Goal: Find specific page/section: Find specific page/section

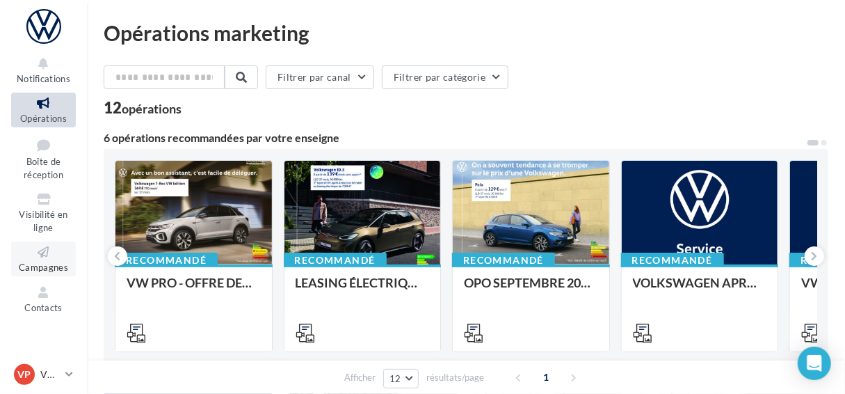
click at [42, 252] on icon at bounding box center [43, 252] width 56 height 16
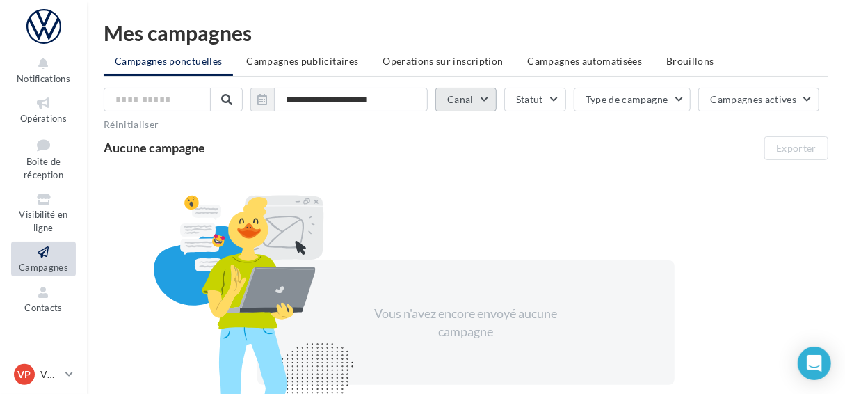
click at [468, 92] on button "Canal" at bounding box center [465, 100] width 61 height 24
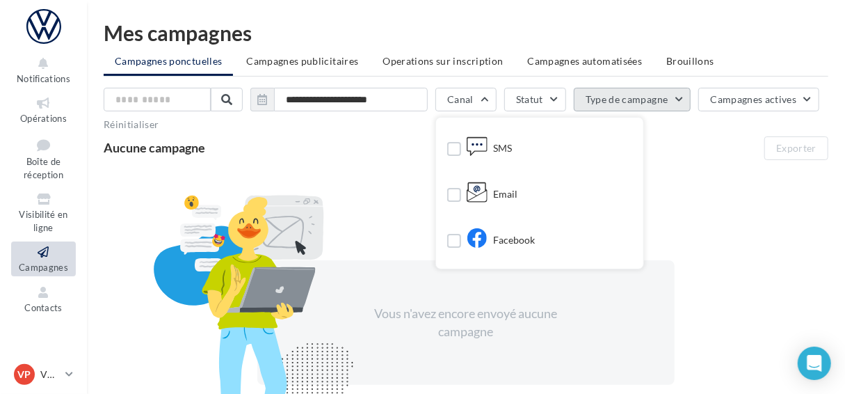
click at [660, 95] on button "Type de campagne" at bounding box center [633, 100] width 118 height 24
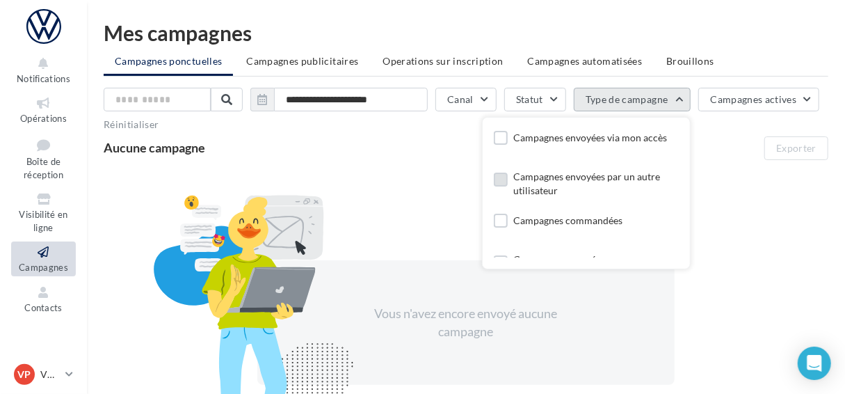
scroll to position [27, 0]
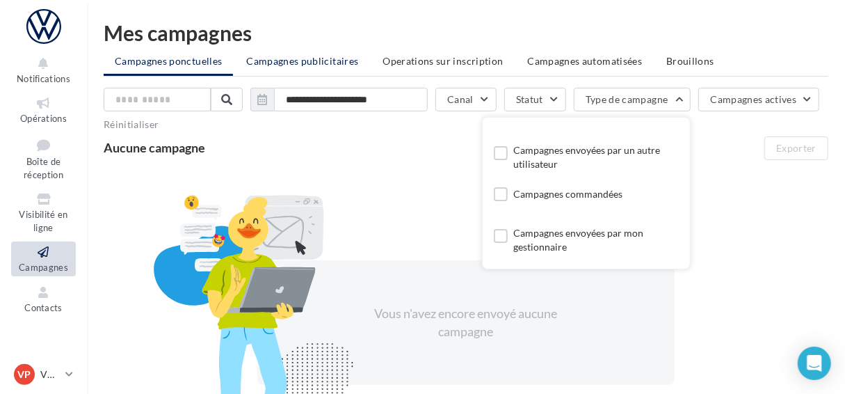
click at [316, 56] on span "Campagnes publicitaires" at bounding box center [302, 61] width 112 height 12
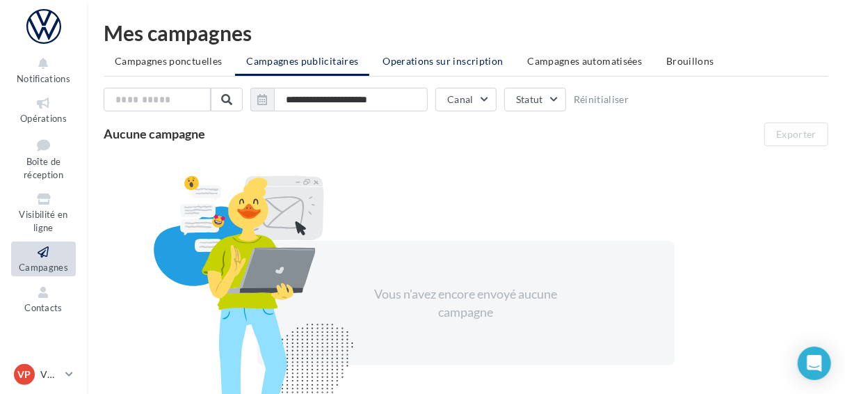
click at [440, 65] on span "Operations sur inscription" at bounding box center [442, 61] width 120 height 12
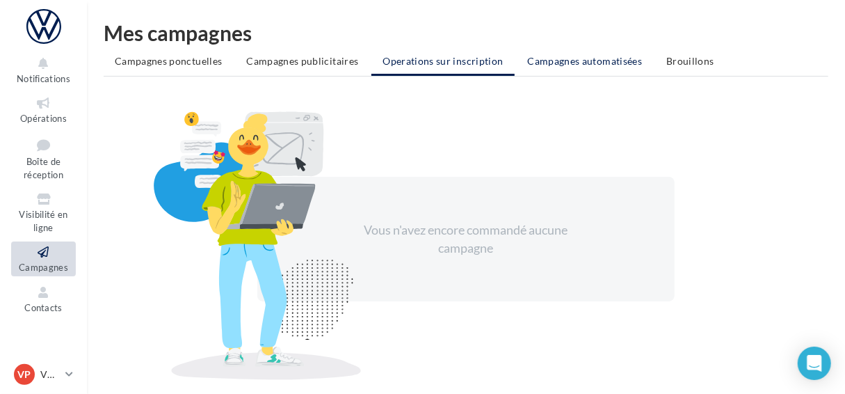
click at [574, 71] on li "Campagnes automatisées" at bounding box center [585, 61] width 137 height 25
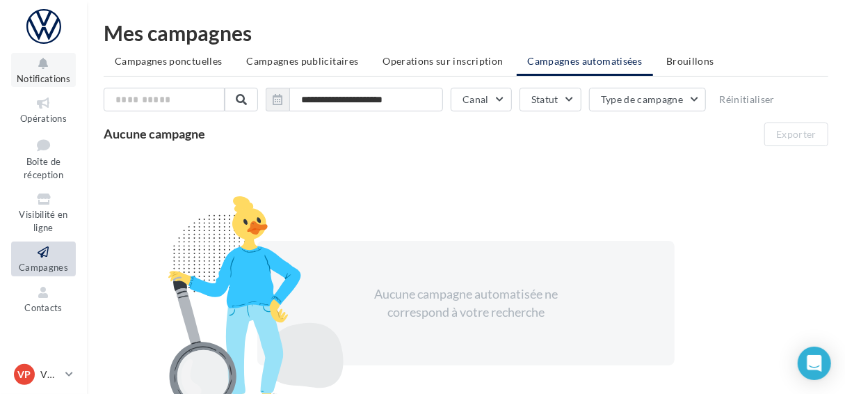
click at [32, 70] on icon at bounding box center [43, 64] width 56 height 16
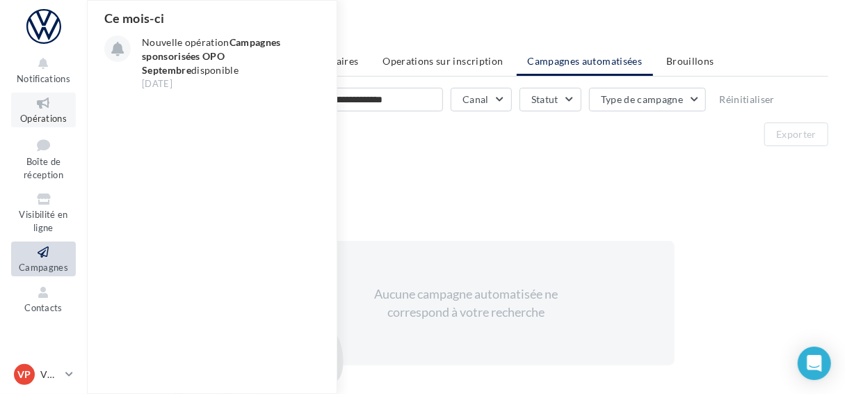
click at [37, 111] on icon at bounding box center [43, 103] width 56 height 16
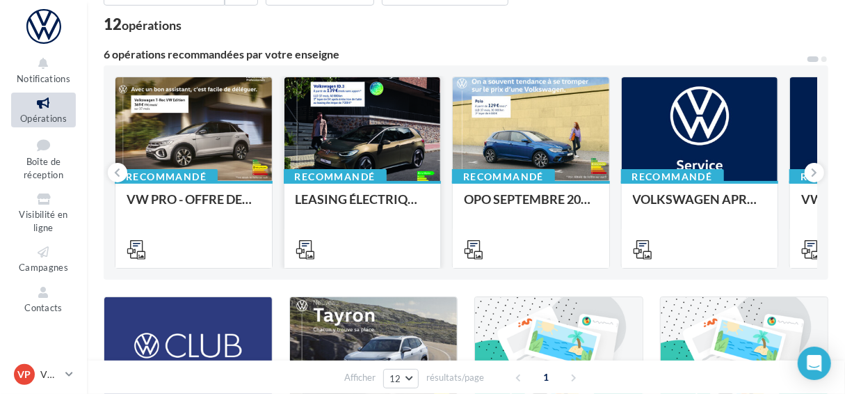
scroll to position [92, 0]
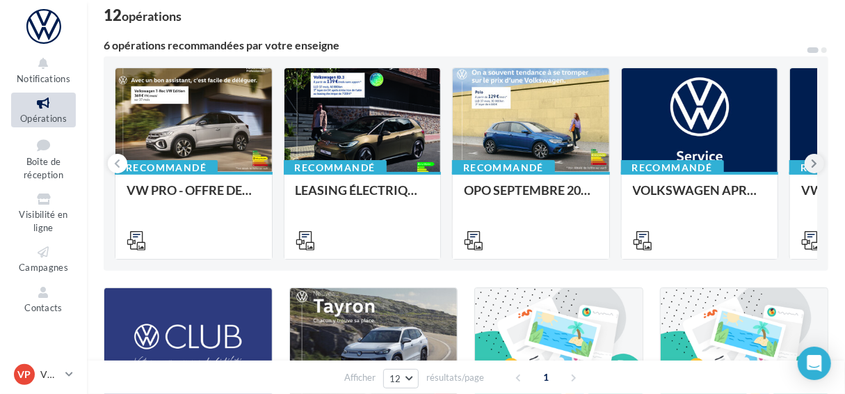
click at [811, 161] on icon at bounding box center [814, 163] width 6 height 14
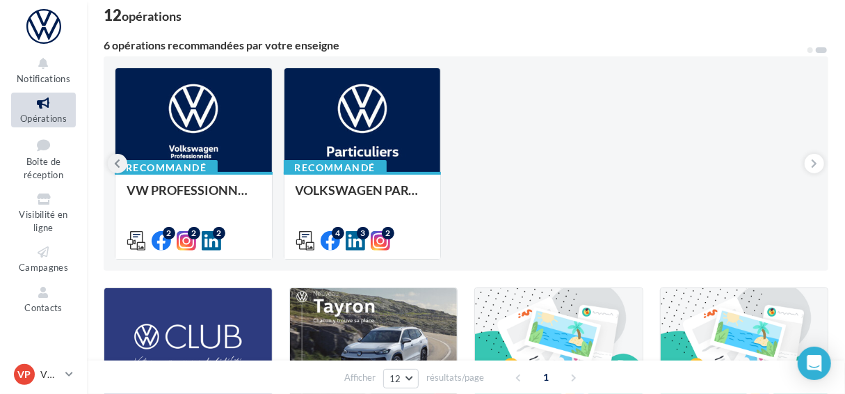
click at [120, 165] on icon at bounding box center [118, 163] width 6 height 14
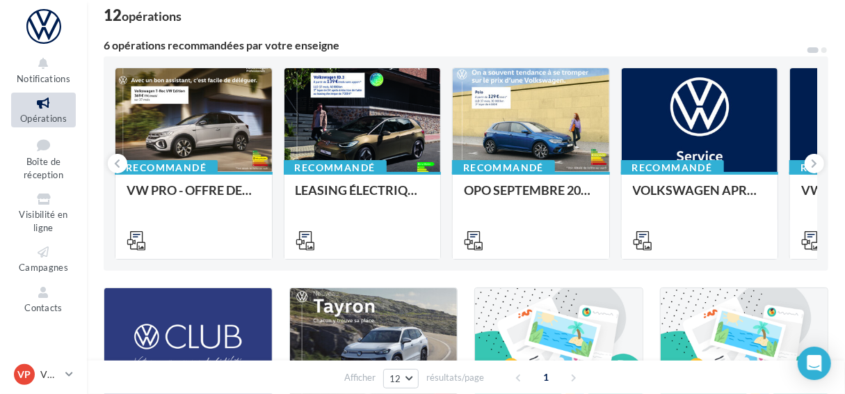
scroll to position [0, 0]
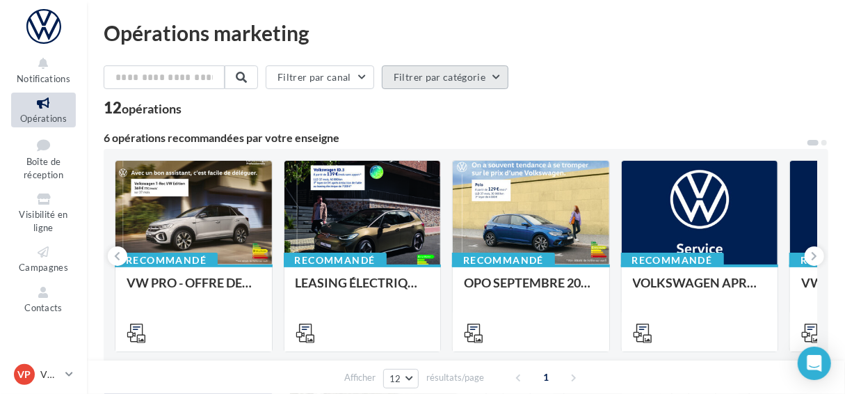
click at [434, 83] on button "Filtrer par catégorie" at bounding box center [445, 77] width 127 height 24
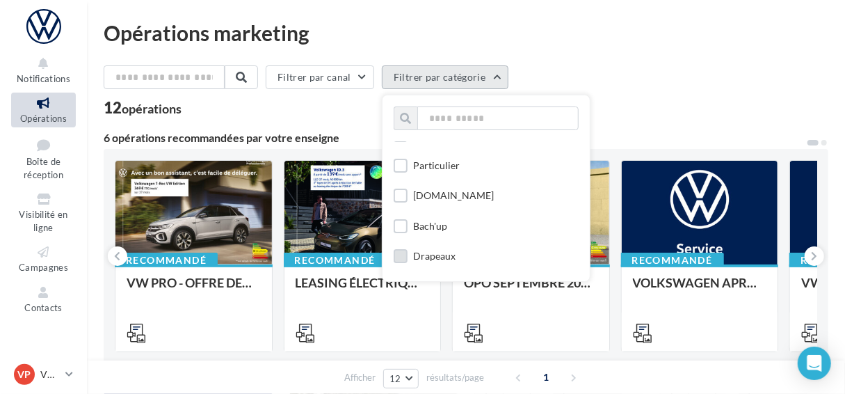
scroll to position [739, 0]
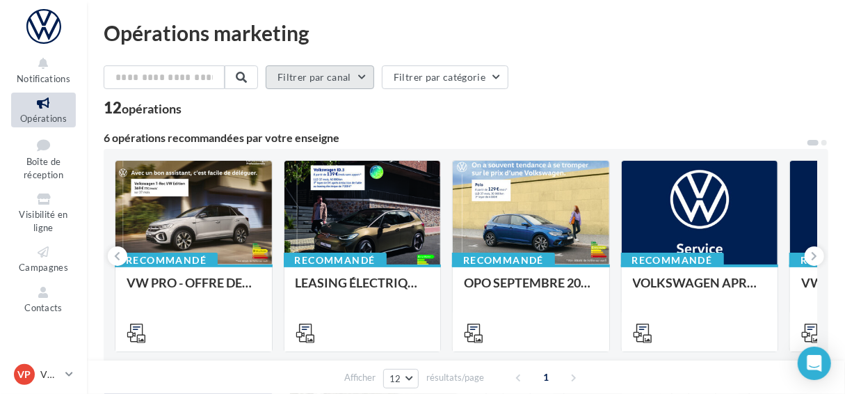
click at [346, 78] on button "Filtrer par canal" at bounding box center [320, 77] width 108 height 24
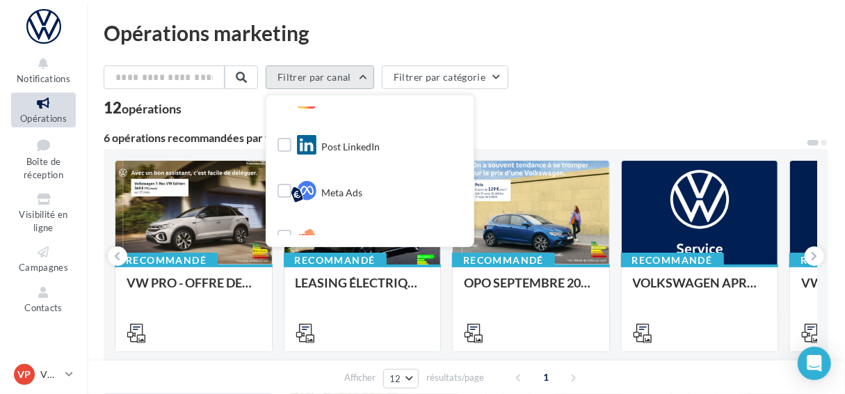
scroll to position [165, 0]
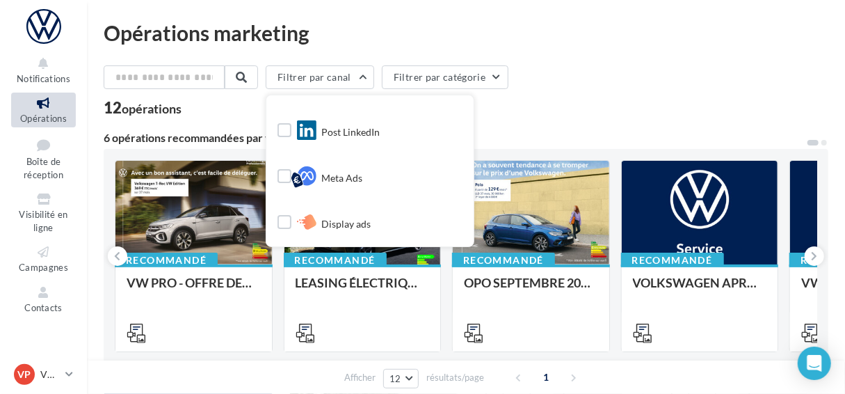
click at [578, 106] on div "12 opérations" at bounding box center [466, 109] width 725 height 18
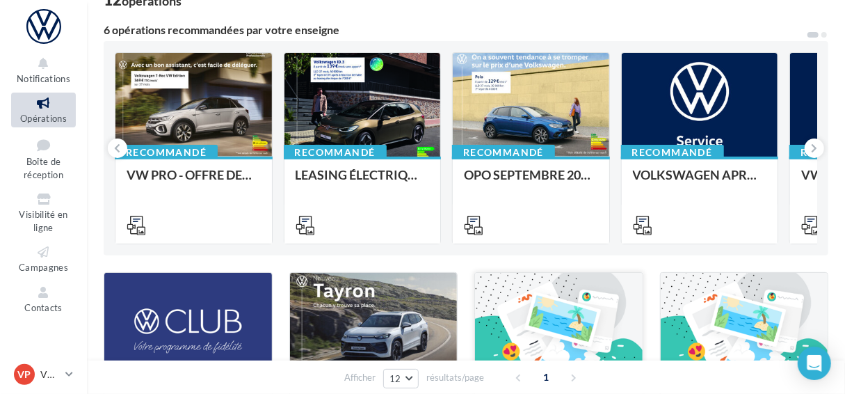
scroll to position [103, 0]
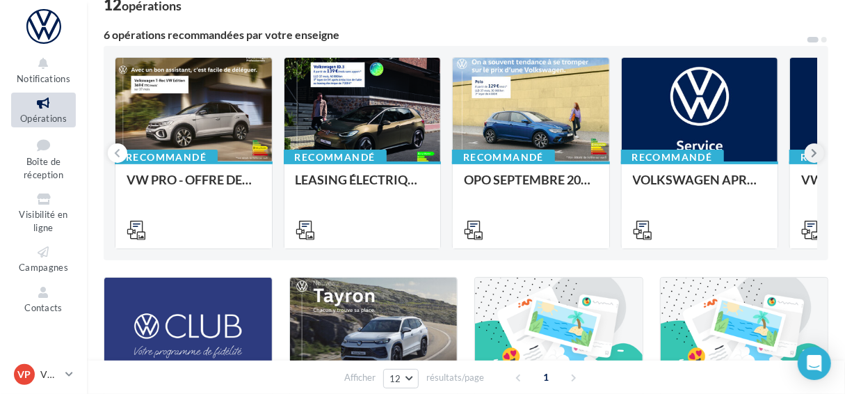
click at [814, 152] on icon at bounding box center [814, 153] width 6 height 14
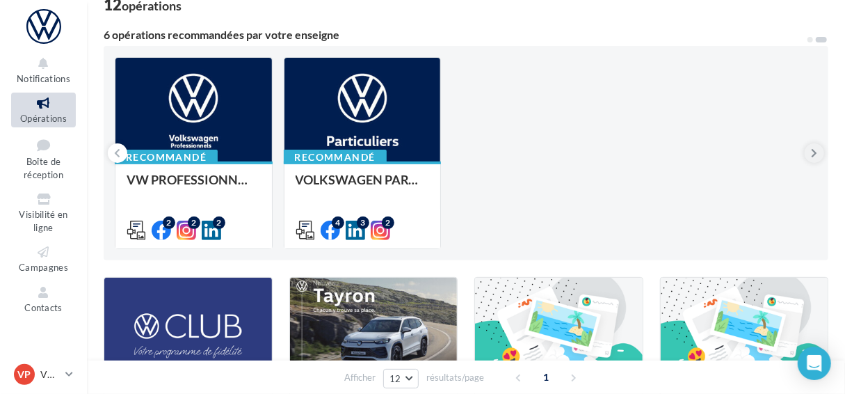
click at [814, 152] on icon at bounding box center [814, 153] width 6 height 14
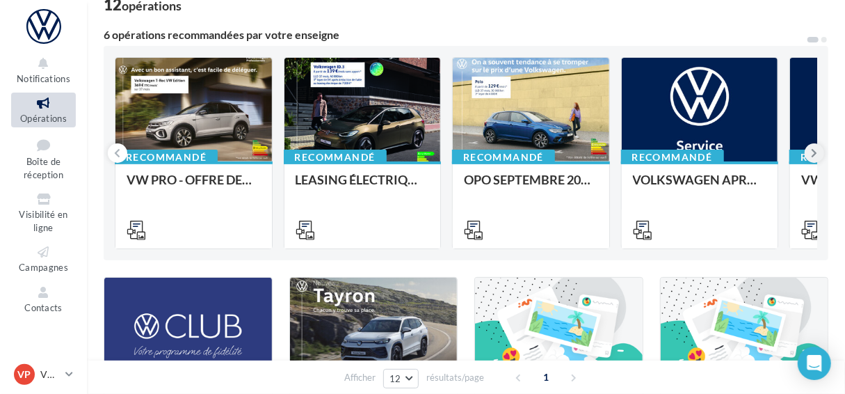
click at [815, 153] on icon at bounding box center [814, 153] width 6 height 14
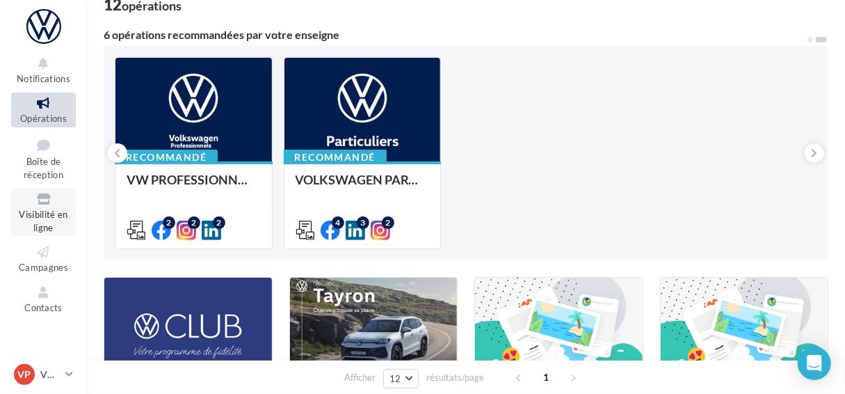
click at [37, 212] on span "Visibilité en ligne" at bounding box center [43, 221] width 49 height 24
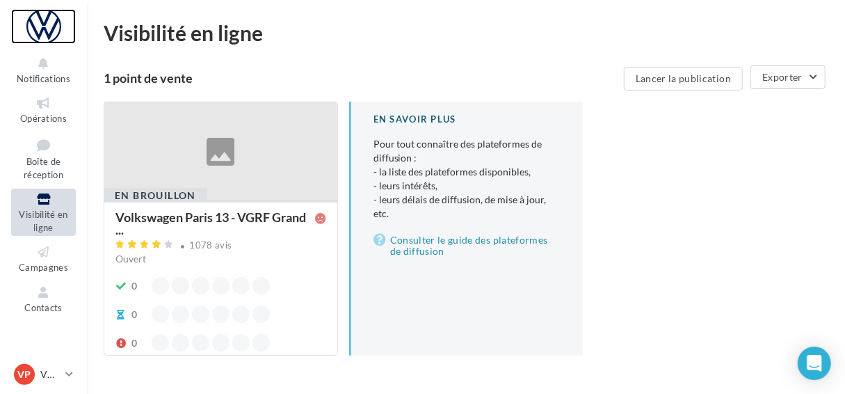
click at [49, 31] on div at bounding box center [43, 26] width 65 height 35
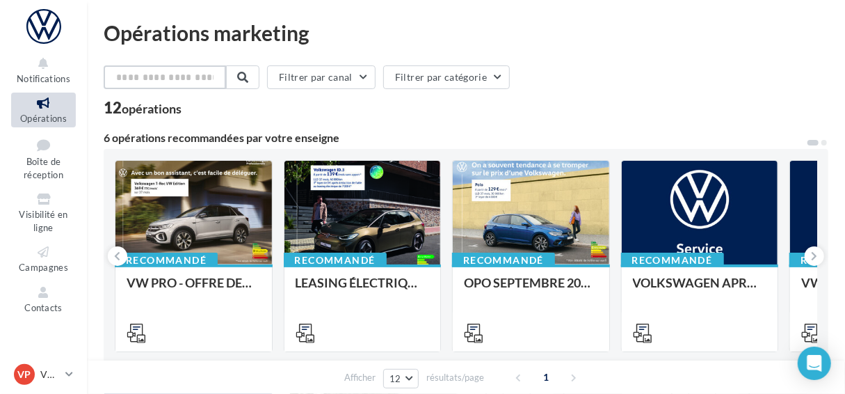
click at [201, 74] on input "text" at bounding box center [165, 77] width 122 height 24
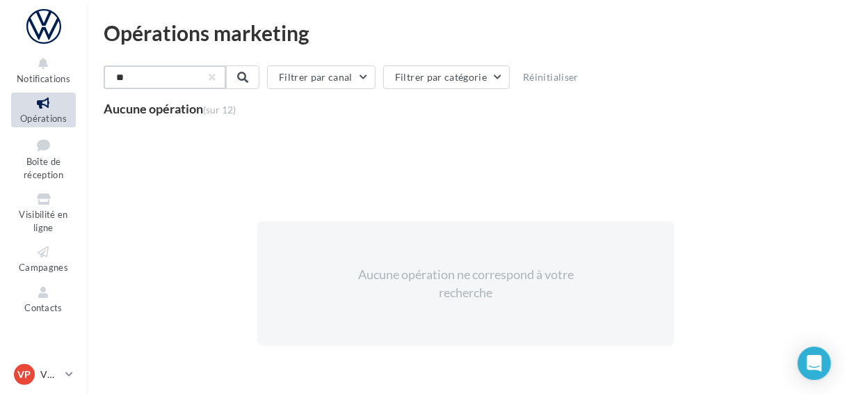
type input "*"
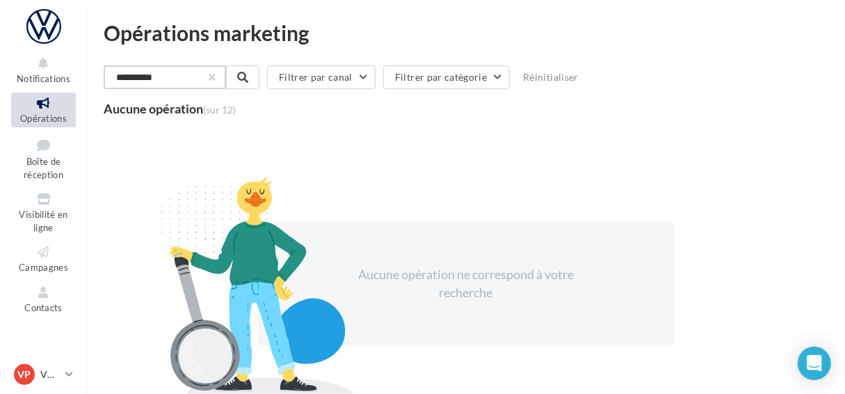
type input "**********"
click at [213, 75] on button "button" at bounding box center [211, 77] width 6 height 6
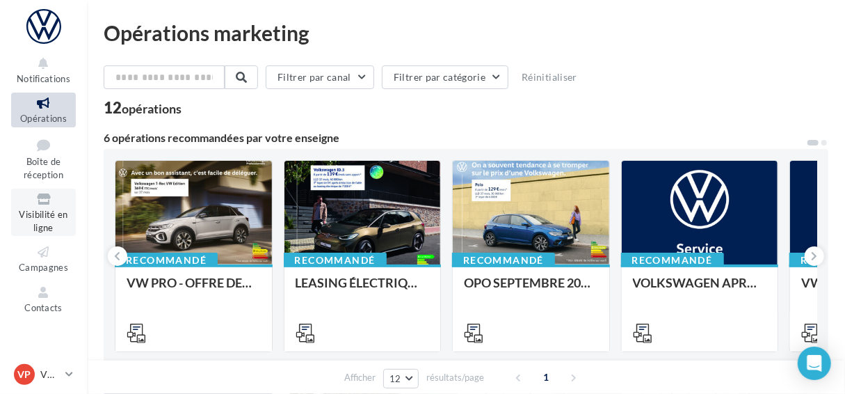
click at [45, 209] on link "Visibilité en ligne" at bounding box center [43, 211] width 65 height 47
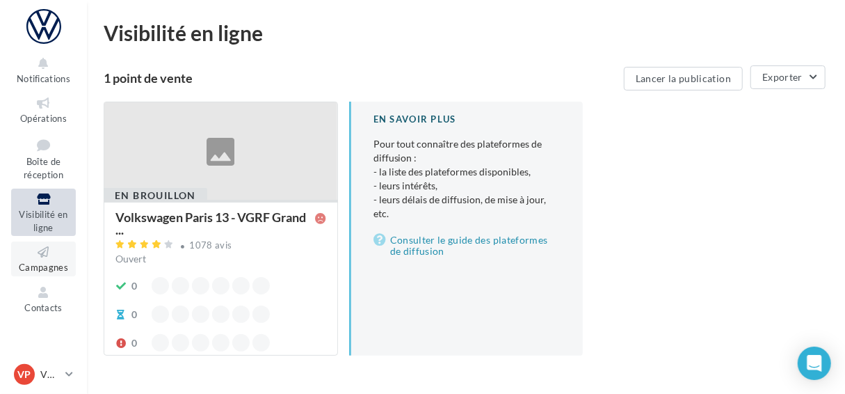
click at [34, 264] on span "Campagnes" at bounding box center [43, 266] width 49 height 11
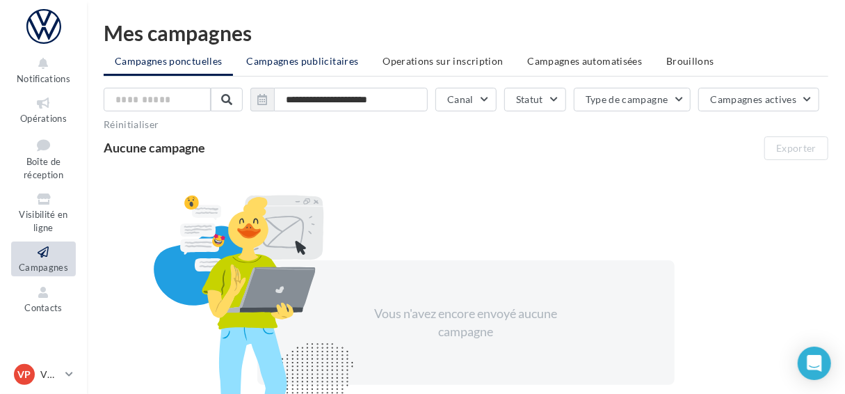
click at [297, 54] on li "Campagnes publicitaires" at bounding box center [302, 61] width 134 height 25
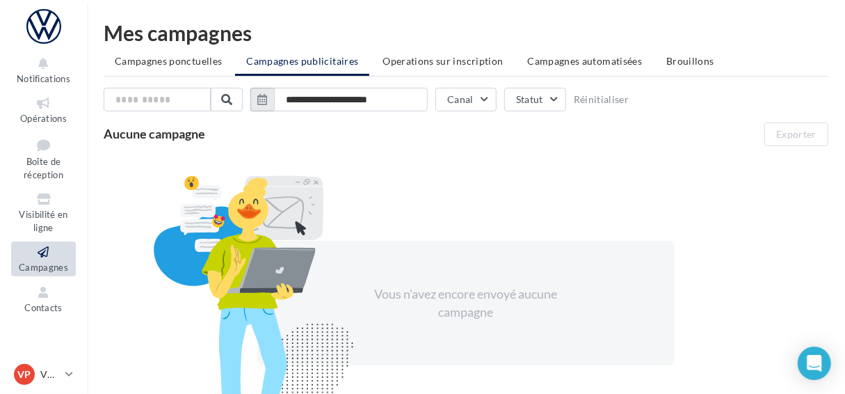
click at [260, 102] on icon "button" at bounding box center [262, 99] width 10 height 11
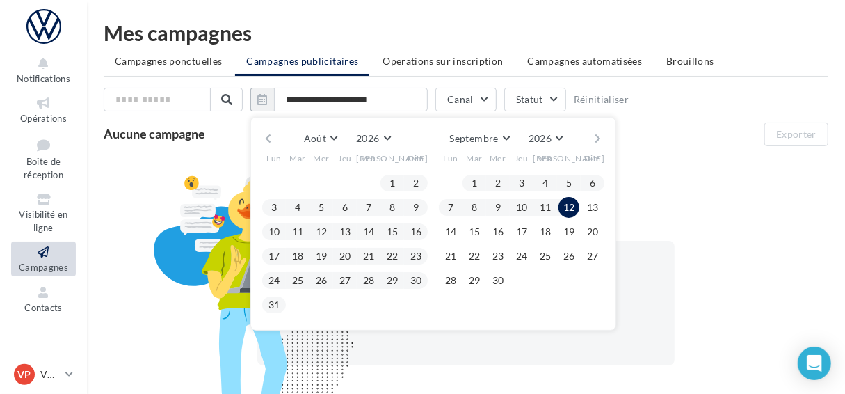
click at [268, 141] on button "button" at bounding box center [268, 138] width 12 height 19
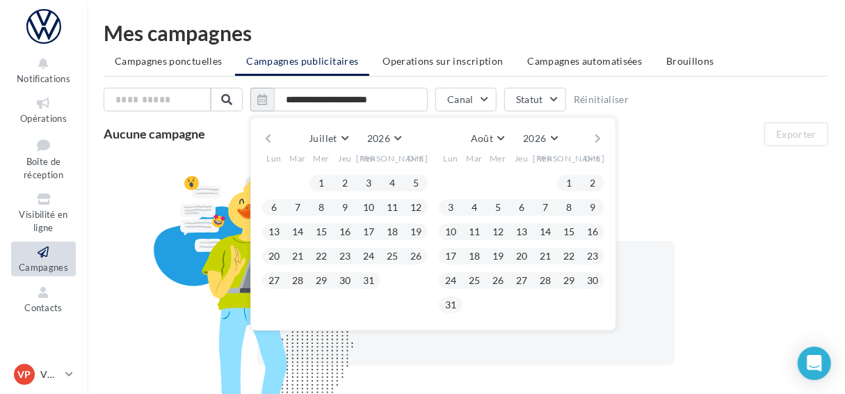
click at [268, 141] on button "button" at bounding box center [268, 138] width 12 height 19
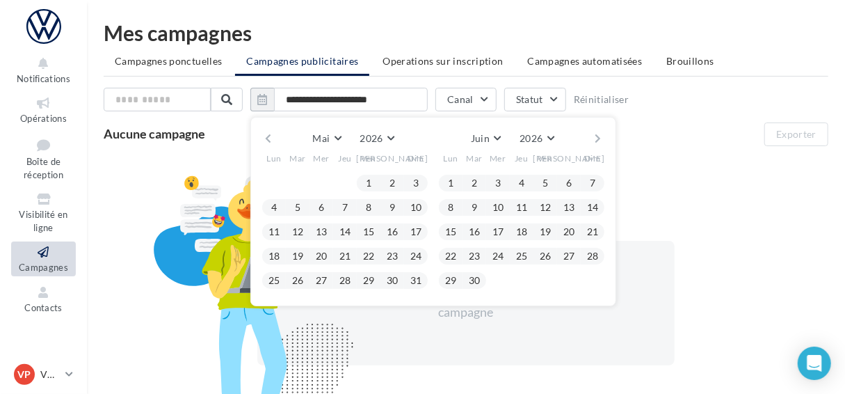
click at [268, 141] on button "button" at bounding box center [268, 138] width 12 height 19
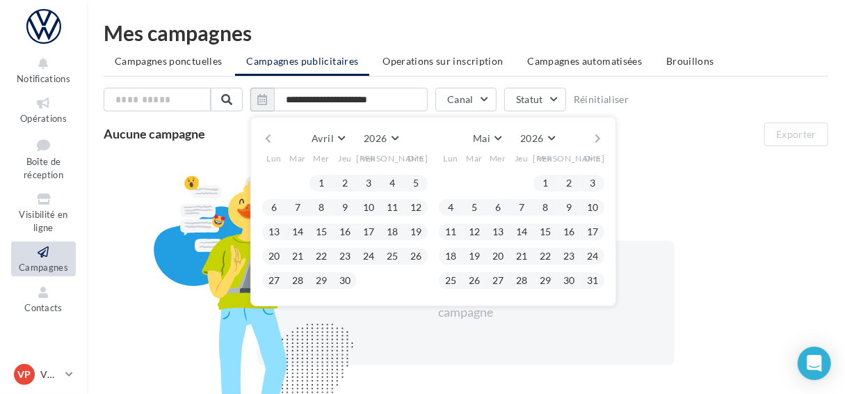
click at [268, 141] on button "button" at bounding box center [268, 138] width 12 height 19
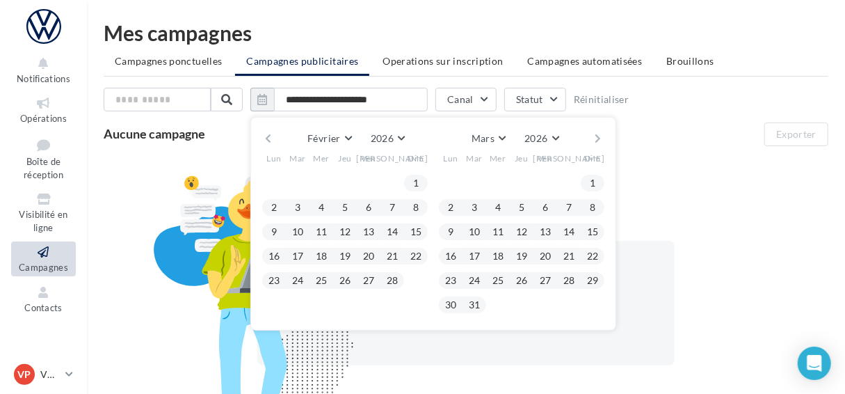
click at [268, 141] on button "button" at bounding box center [268, 138] width 12 height 19
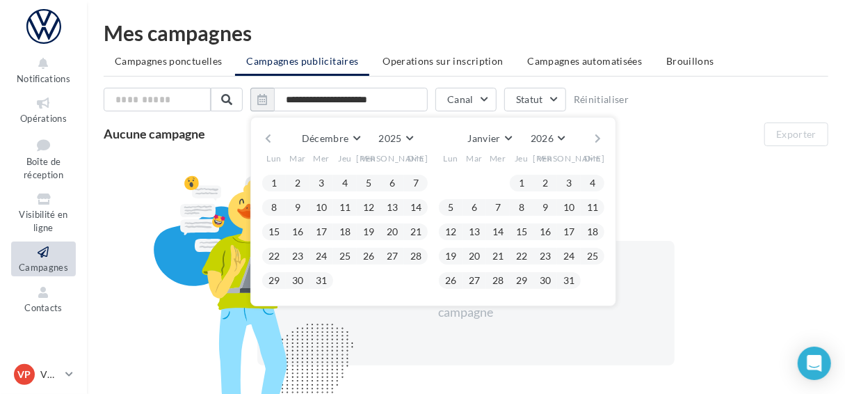
click at [268, 141] on button "button" at bounding box center [268, 138] width 12 height 19
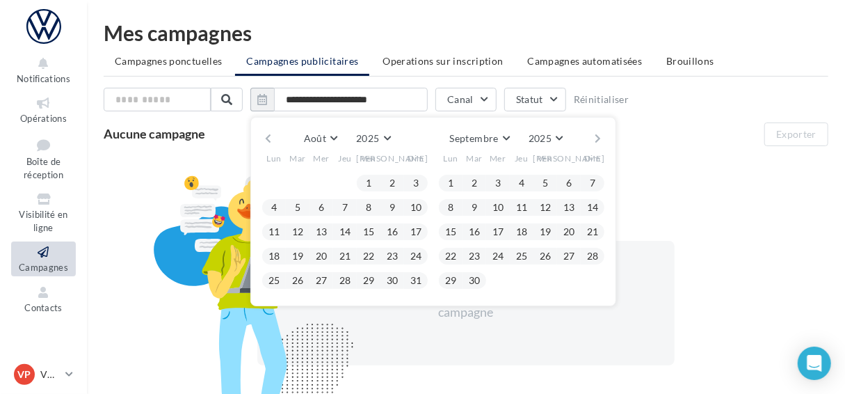
click at [268, 141] on button "button" at bounding box center [268, 138] width 12 height 19
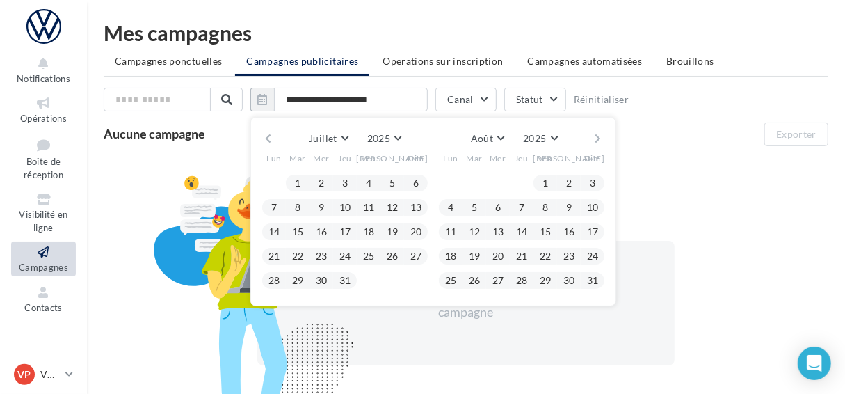
click at [268, 141] on button "button" at bounding box center [268, 138] width 12 height 19
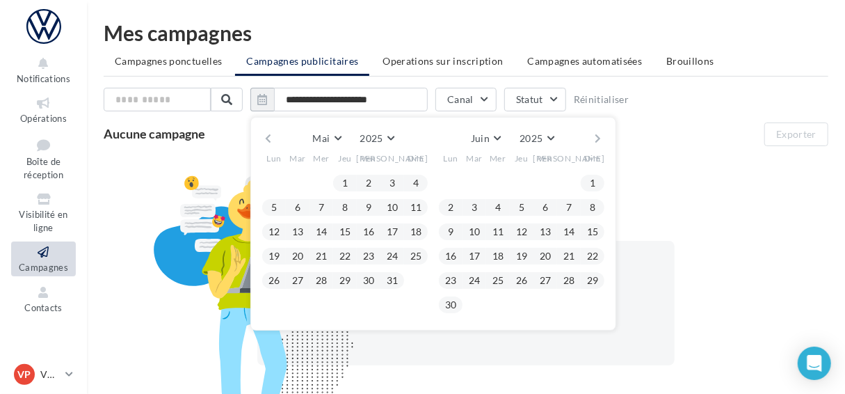
click at [268, 141] on button "button" at bounding box center [268, 138] width 12 height 19
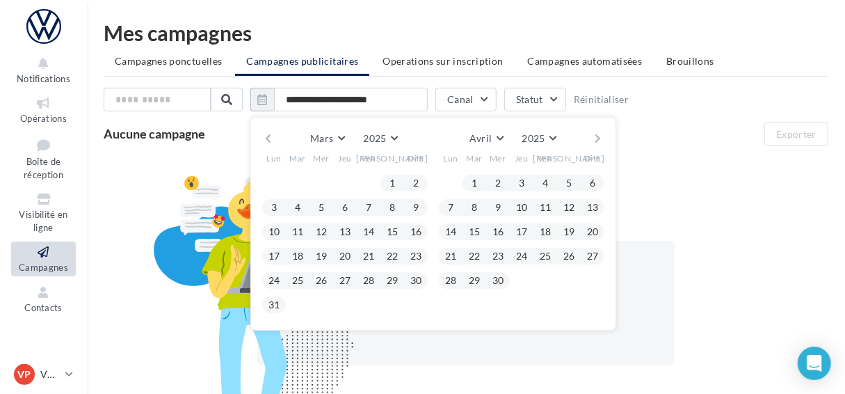
click at [268, 141] on button "button" at bounding box center [268, 138] width 12 height 19
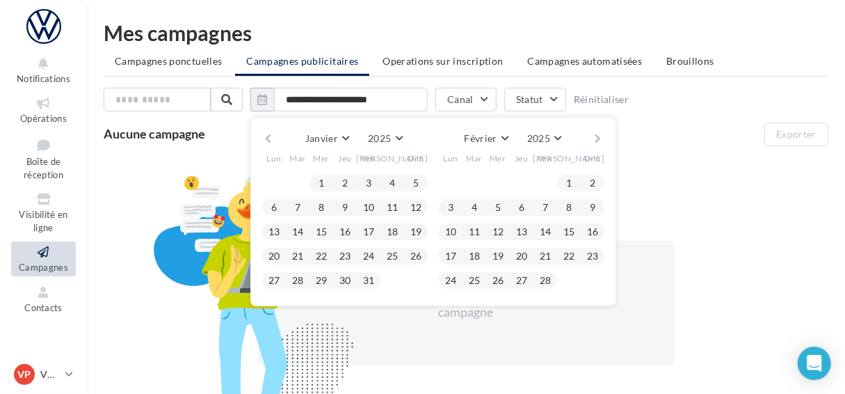
click at [268, 141] on button "button" at bounding box center [268, 138] width 12 height 19
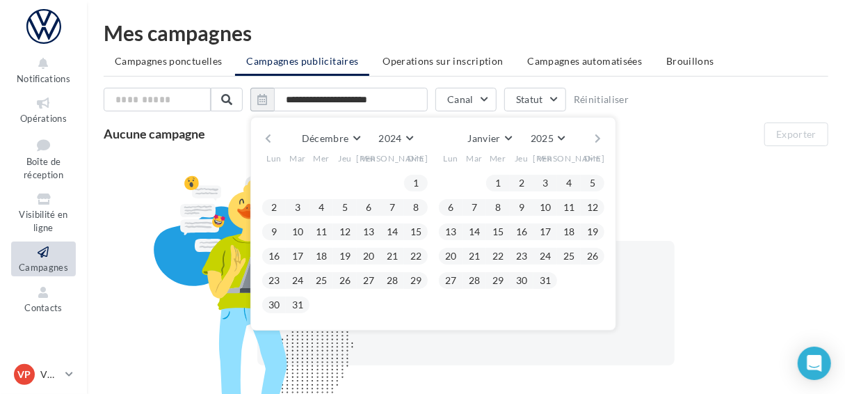
click at [268, 141] on button "button" at bounding box center [268, 138] width 12 height 19
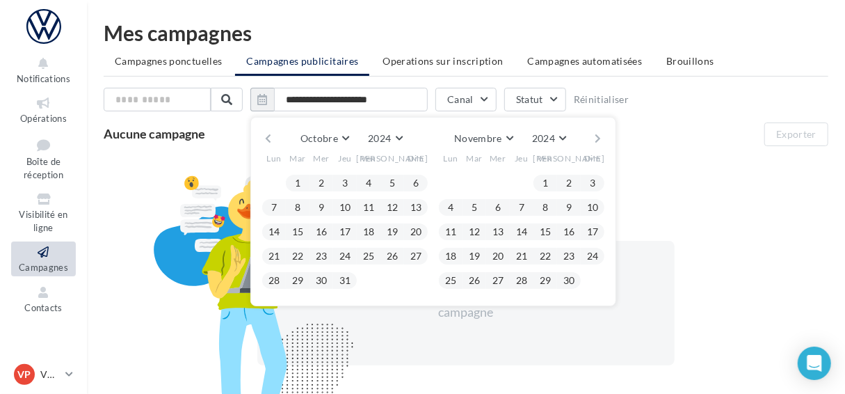
click at [268, 141] on button "button" at bounding box center [268, 138] width 12 height 19
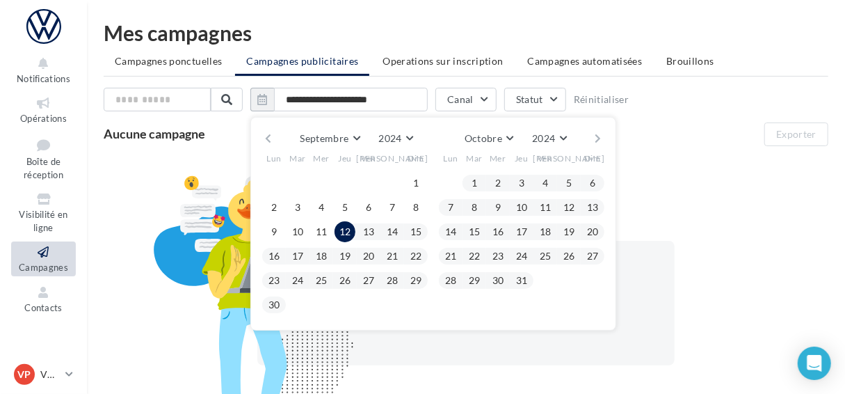
click at [268, 141] on button "button" at bounding box center [268, 138] width 12 height 19
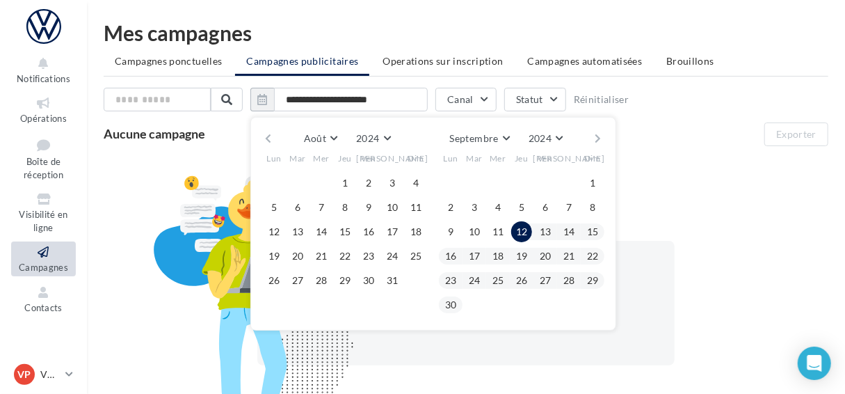
click at [268, 141] on button "button" at bounding box center [268, 138] width 12 height 19
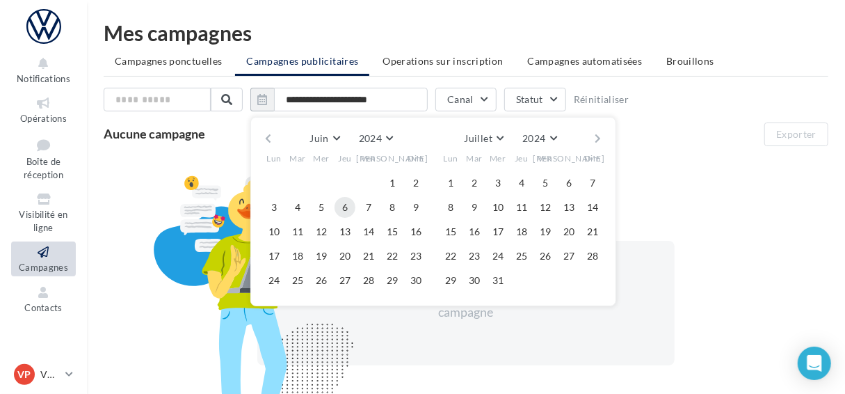
click at [341, 209] on button "6" at bounding box center [344, 207] width 21 height 21
type input "**********"
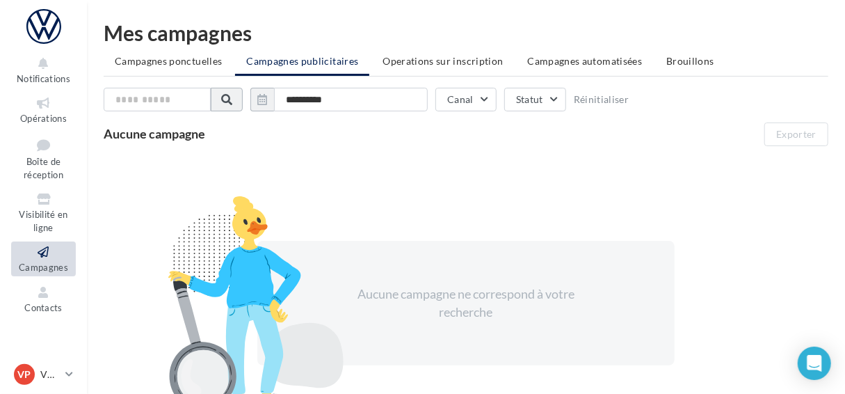
click at [221, 101] on span at bounding box center [226, 99] width 11 height 11
click at [475, 103] on button "Canal" at bounding box center [465, 100] width 61 height 24
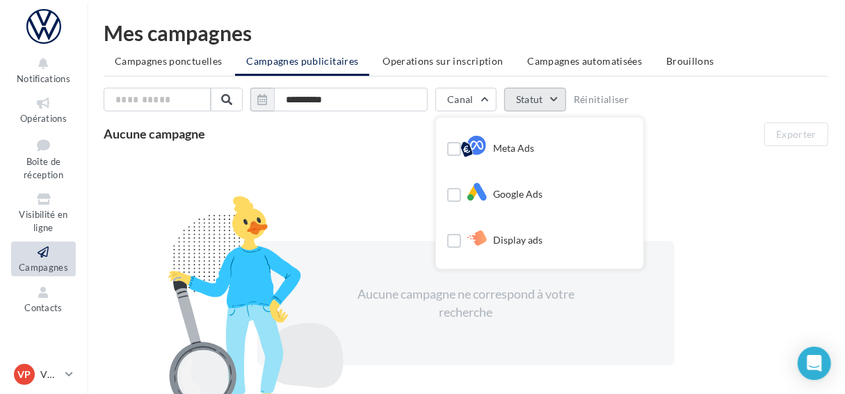
click at [534, 99] on button "Statut" at bounding box center [535, 100] width 62 height 24
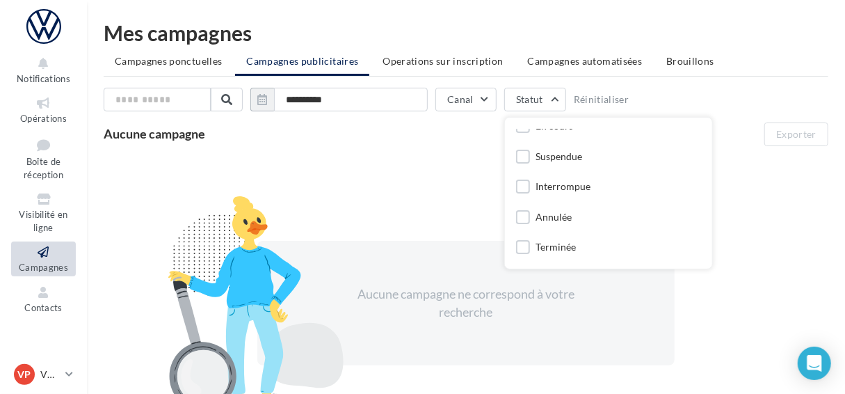
click at [194, 132] on span "Aucune campagne" at bounding box center [155, 133] width 102 height 15
click at [416, 58] on span "Operations sur inscription" at bounding box center [442, 61] width 120 height 12
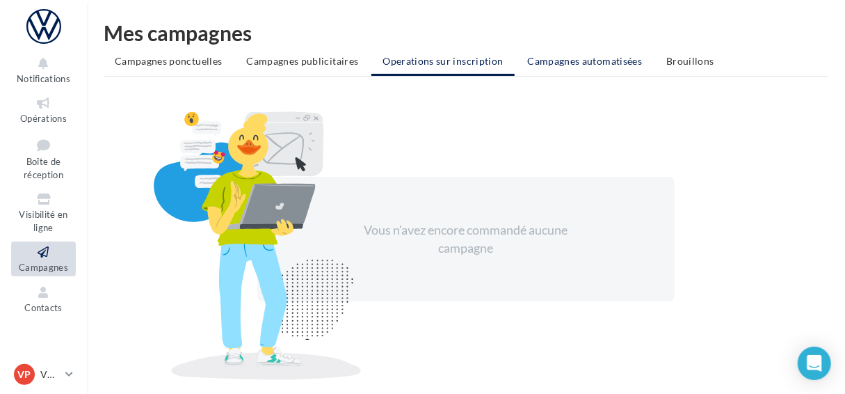
click at [578, 65] on span "Campagnes automatisées" at bounding box center [585, 61] width 115 height 12
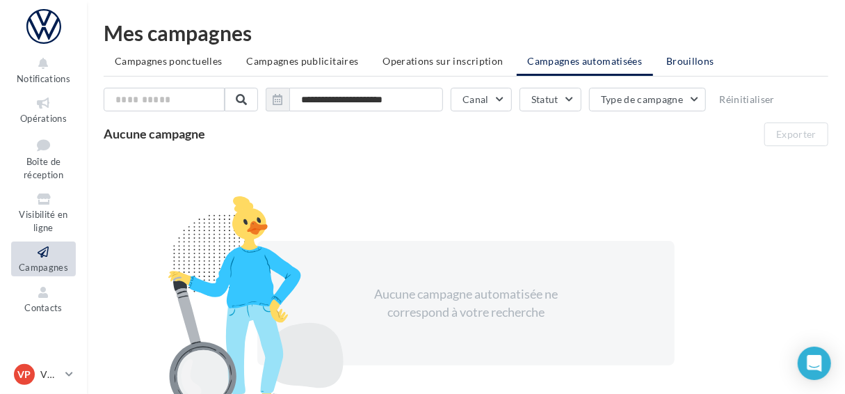
click at [693, 58] on span "Brouillons" at bounding box center [690, 61] width 48 height 12
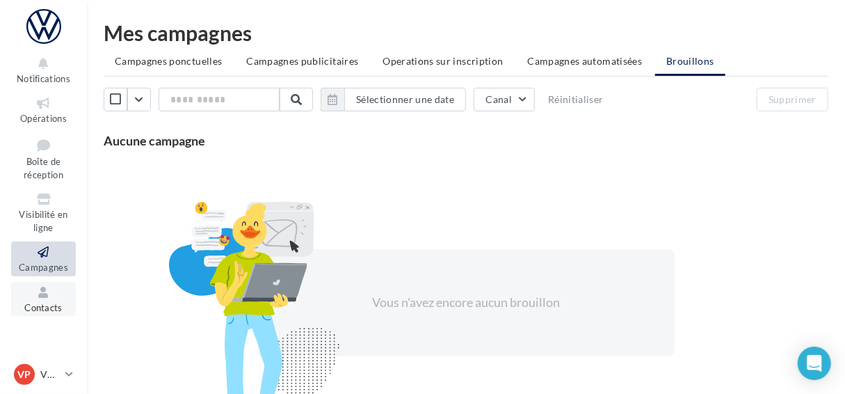
click at [47, 299] on icon at bounding box center [43, 292] width 56 height 16
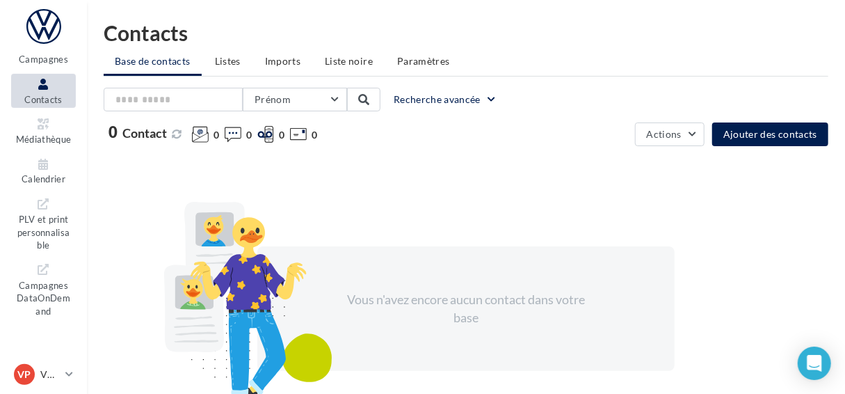
scroll to position [211, 0]
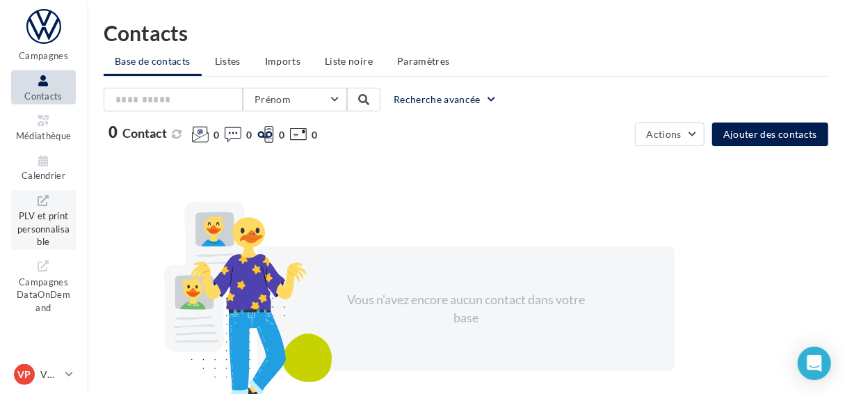
click at [42, 222] on span "PLV et print personnalisable" at bounding box center [43, 227] width 53 height 40
